Goal: Task Accomplishment & Management: Complete application form

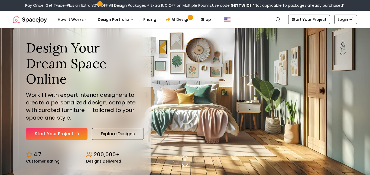
click at [59, 130] on link "Start Your Project" at bounding box center [56, 134] width 61 height 12
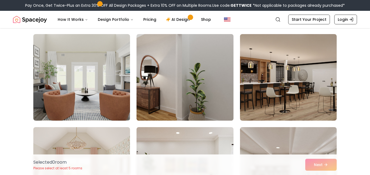
click at [193, 98] on img at bounding box center [184, 77] width 101 height 91
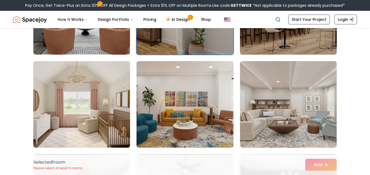
scroll to position [108, 0]
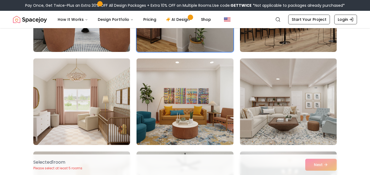
click at [192, 106] on img at bounding box center [184, 101] width 101 height 91
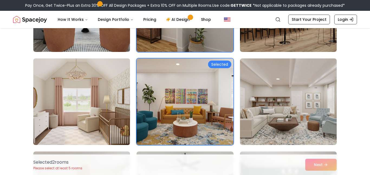
click at [111, 103] on img at bounding box center [81, 101] width 101 height 91
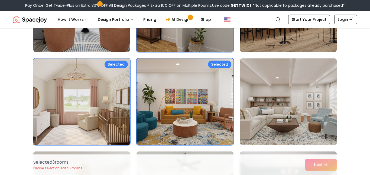
click at [279, 111] on img at bounding box center [287, 101] width 101 height 91
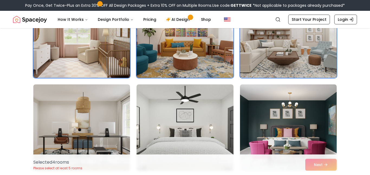
scroll to position [202, 0]
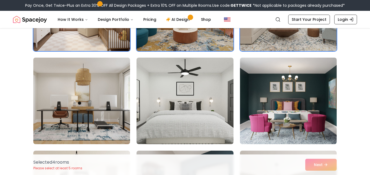
click at [98, 97] on img at bounding box center [81, 100] width 101 height 91
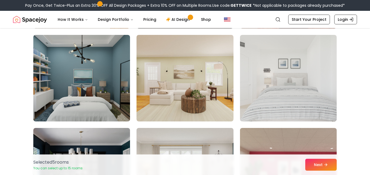
scroll to position [505, 0]
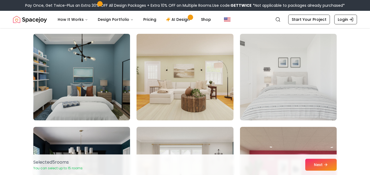
click at [92, 79] on img at bounding box center [81, 77] width 101 height 91
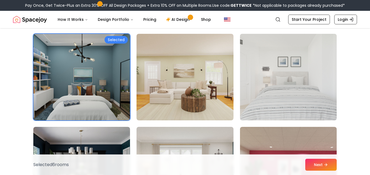
click at [284, 93] on img at bounding box center [287, 77] width 101 height 91
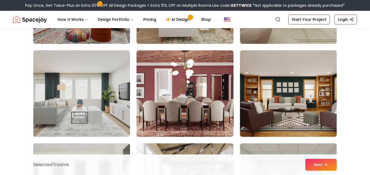
scroll to position [1049, 0]
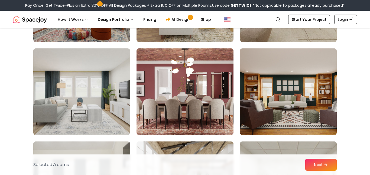
click at [186, 105] on img at bounding box center [184, 91] width 97 height 87
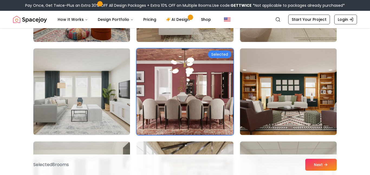
click at [275, 105] on img at bounding box center [287, 91] width 101 height 91
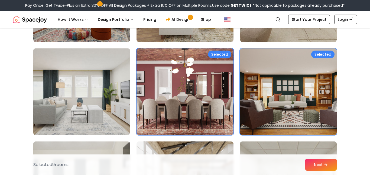
click at [54, 79] on img at bounding box center [81, 91] width 101 height 91
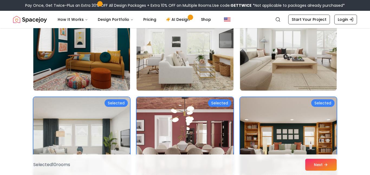
scroll to position [1000, 0]
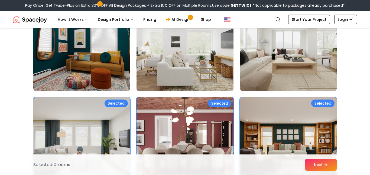
click at [154, 65] on img at bounding box center [184, 47] width 101 height 91
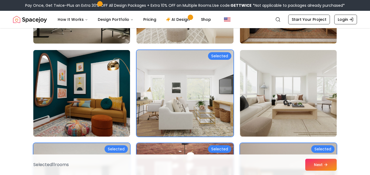
click at [114, 83] on img at bounding box center [81, 93] width 101 height 91
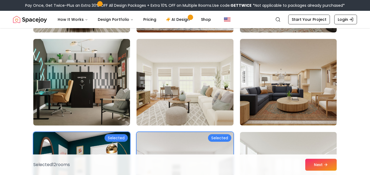
click at [185, 87] on img at bounding box center [184, 82] width 101 height 91
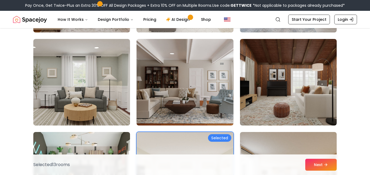
scroll to position [779, 0]
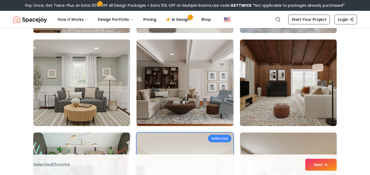
click at [185, 87] on img at bounding box center [184, 83] width 97 height 87
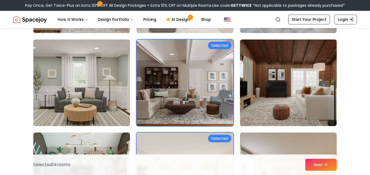
click at [269, 87] on img at bounding box center [287, 82] width 101 height 91
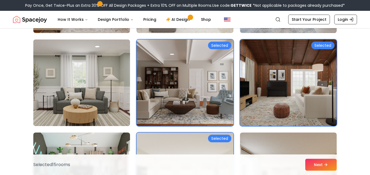
click at [80, 100] on img at bounding box center [81, 82] width 101 height 91
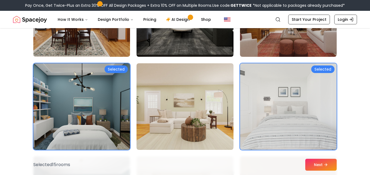
scroll to position [475, 0]
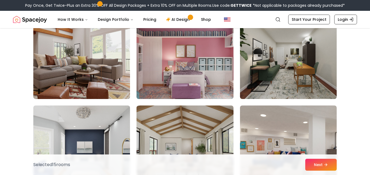
click at [186, 66] on img at bounding box center [184, 55] width 101 height 91
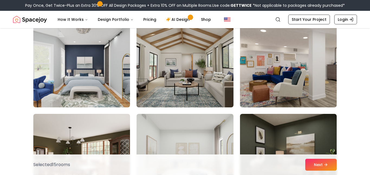
scroll to position [1450, 0]
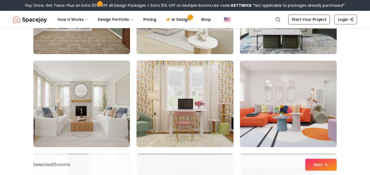
click at [179, 99] on img at bounding box center [184, 103] width 101 height 91
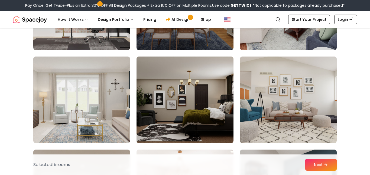
scroll to position [1970, 0]
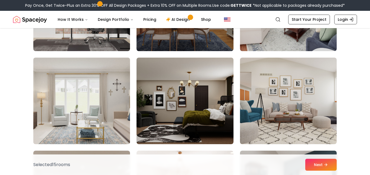
click at [94, 106] on img at bounding box center [81, 100] width 101 height 91
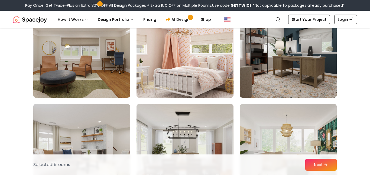
scroll to position [2109, 0]
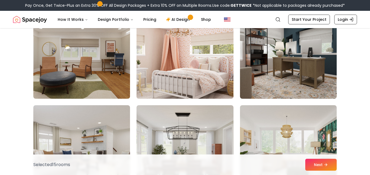
click at [163, 68] on img at bounding box center [184, 55] width 101 height 91
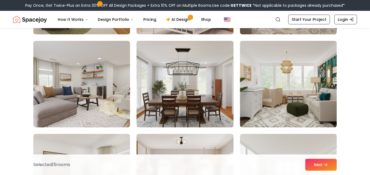
scroll to position [2174, 0]
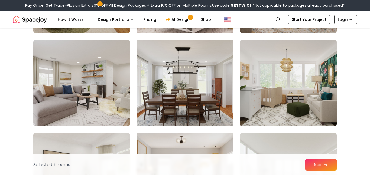
click at [298, 94] on img at bounding box center [287, 83] width 101 height 91
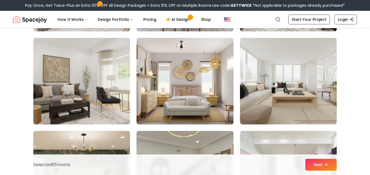
scroll to position [2282, 0]
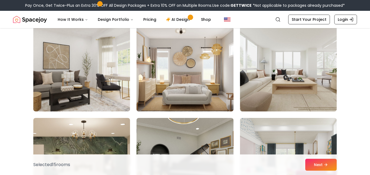
click at [182, 72] on img at bounding box center [184, 68] width 101 height 91
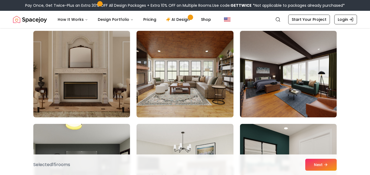
scroll to position [2463, 0]
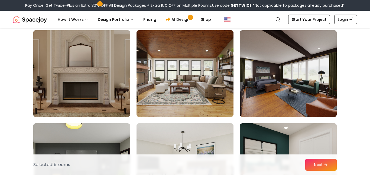
click at [103, 82] on img at bounding box center [81, 73] width 101 height 91
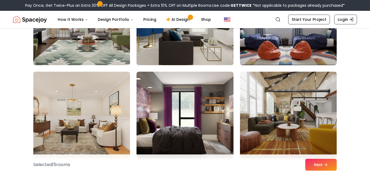
scroll to position [2700, 0]
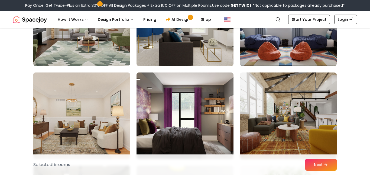
click at [102, 96] on img at bounding box center [81, 115] width 101 height 91
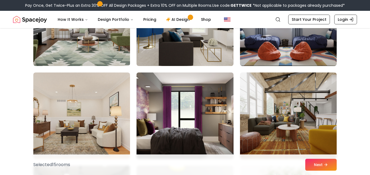
click at [191, 107] on img at bounding box center [184, 115] width 101 height 91
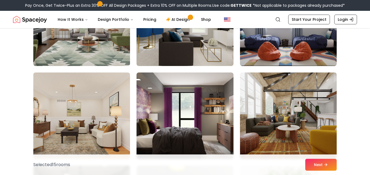
click at [286, 113] on img at bounding box center [287, 115] width 101 height 91
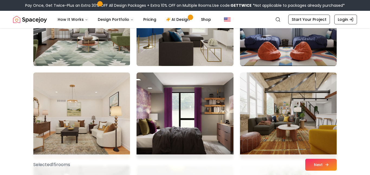
click at [324, 166] on button "Next" at bounding box center [320, 165] width 31 height 12
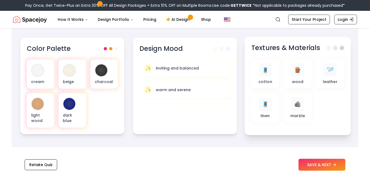
scroll to position [186, 0]
